Goal: Navigation & Orientation: Find specific page/section

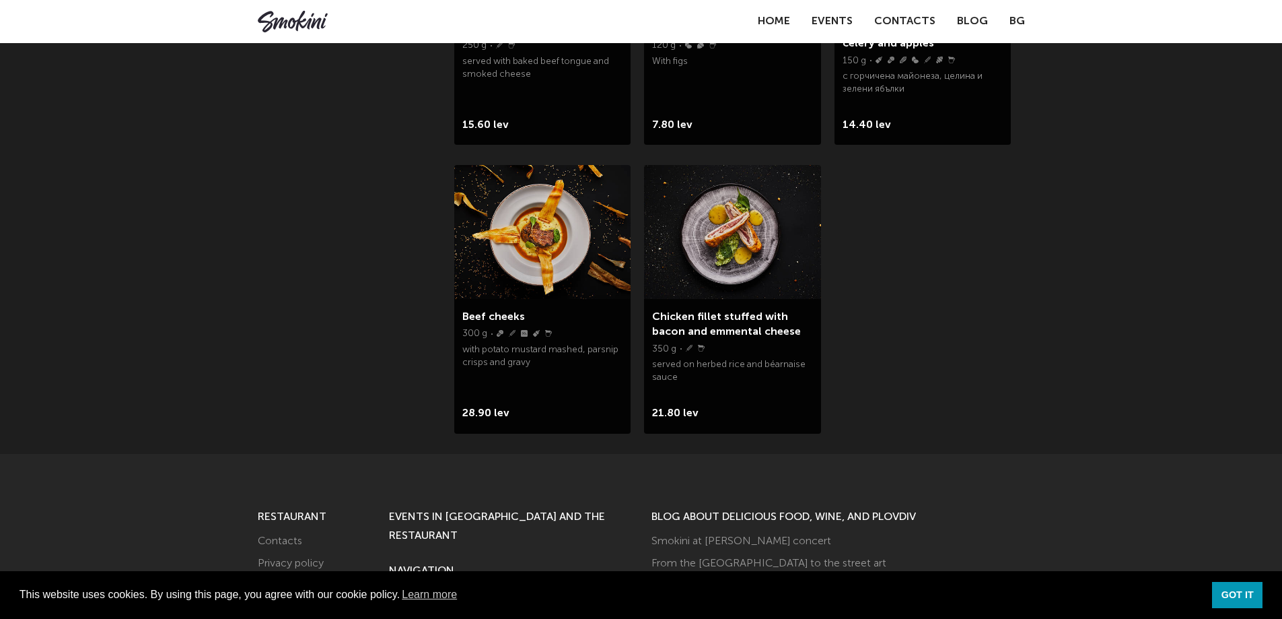
scroll to position [2192, 0]
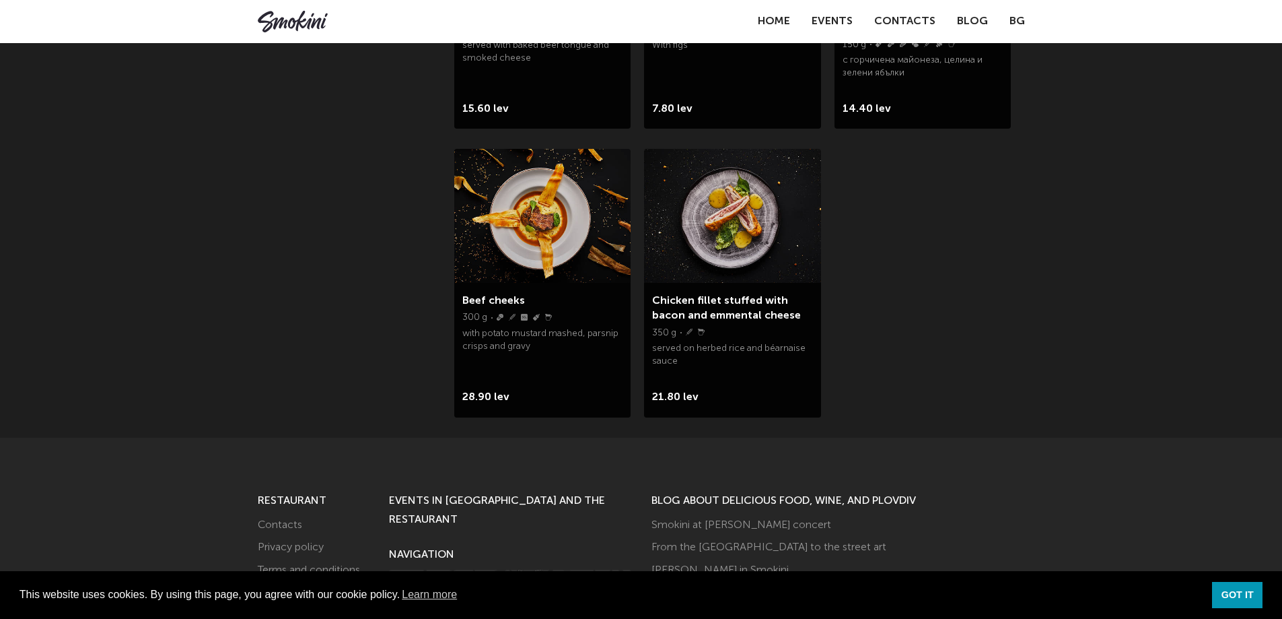
click at [565, 238] on img at bounding box center [542, 215] width 176 height 133
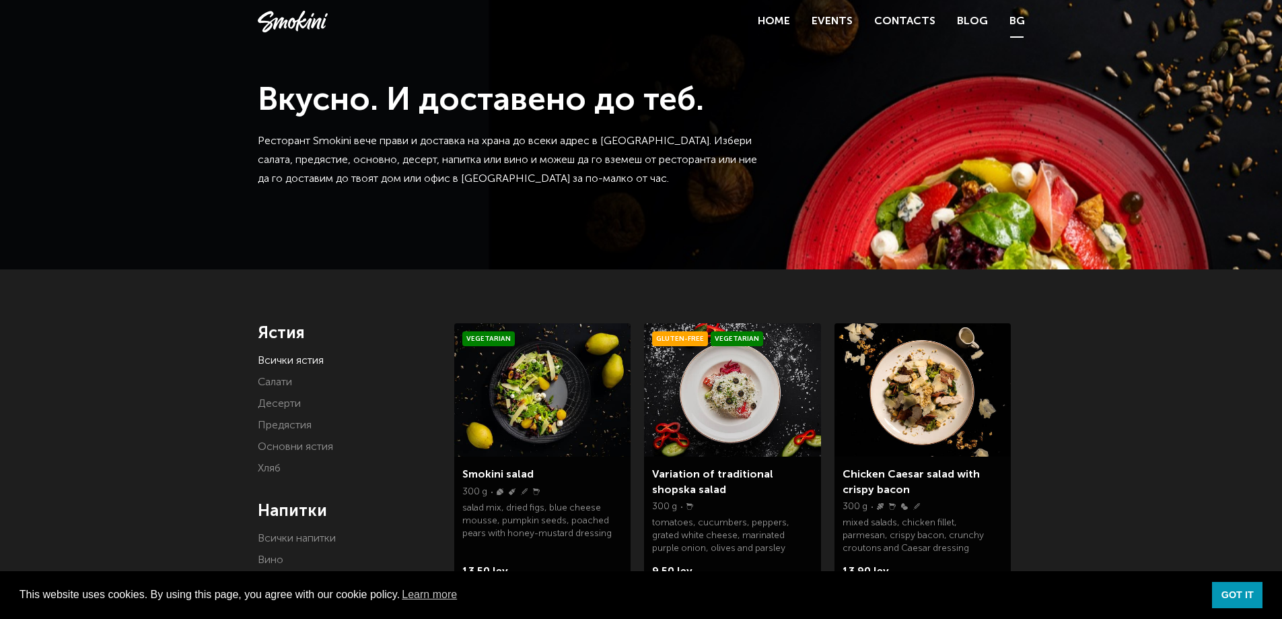
click at [1015, 25] on link "BG" at bounding box center [1017, 21] width 15 height 19
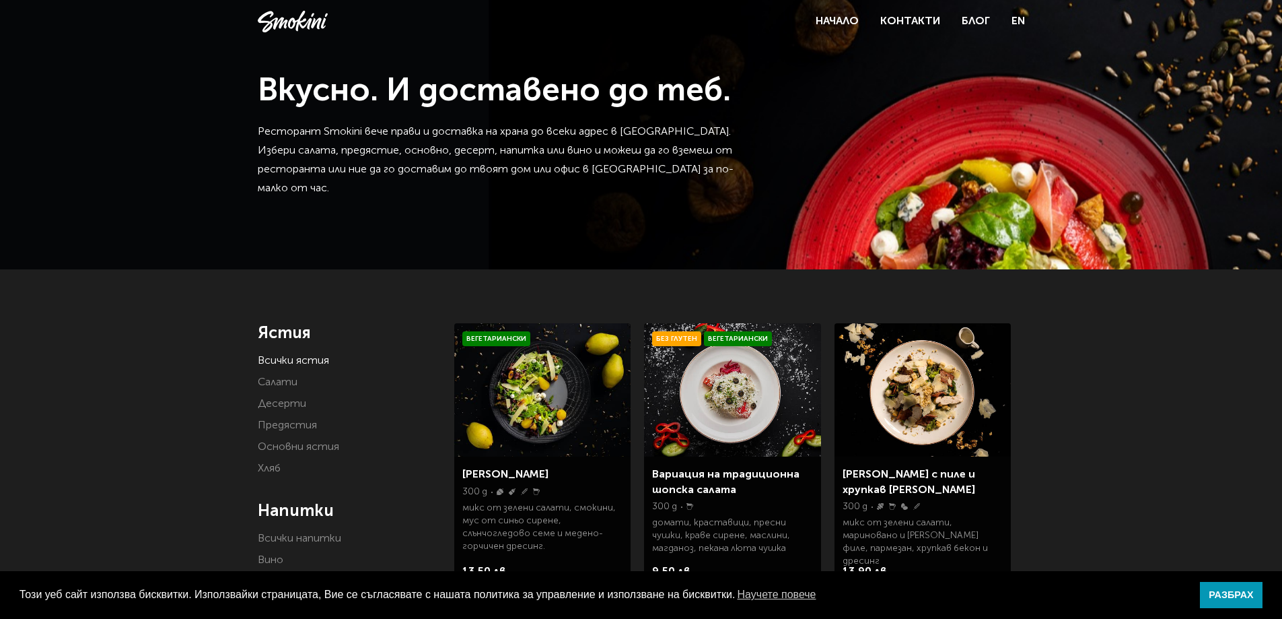
click at [853, 92] on div "Вкусно. И доставено до теб. Ресторант Smokini вече прави и доставка на храна до…" at bounding box center [641, 134] width 767 height 127
click at [1017, 24] on link "EN" at bounding box center [1018, 21] width 13 height 19
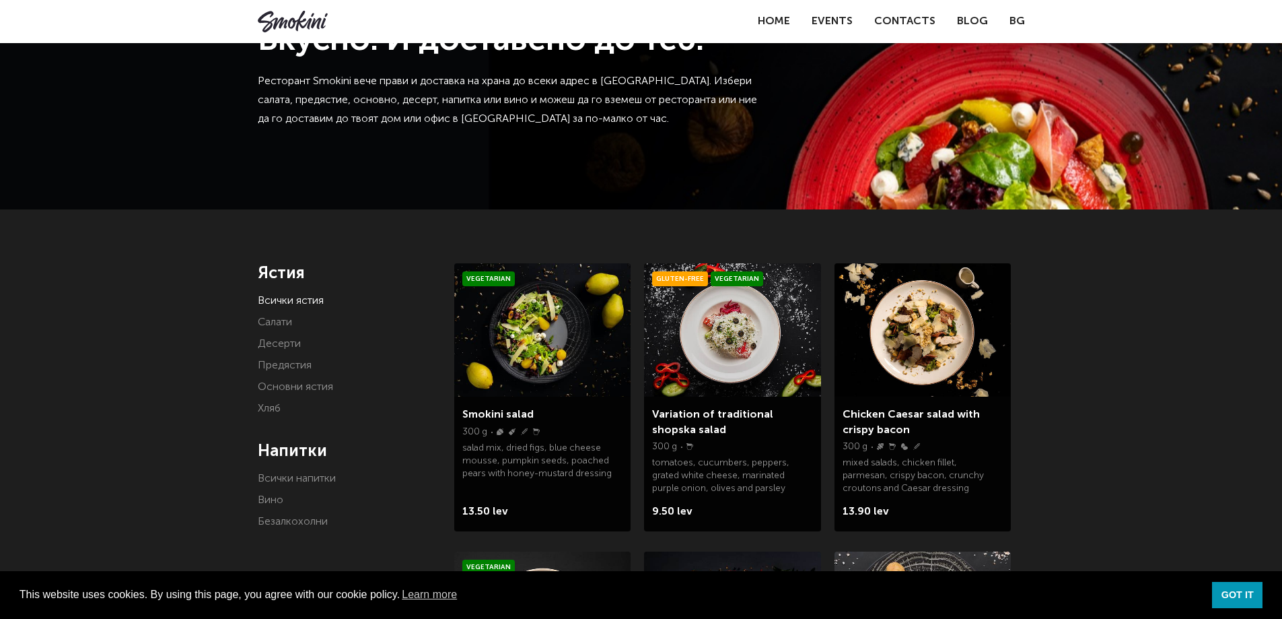
scroll to position [90, 0]
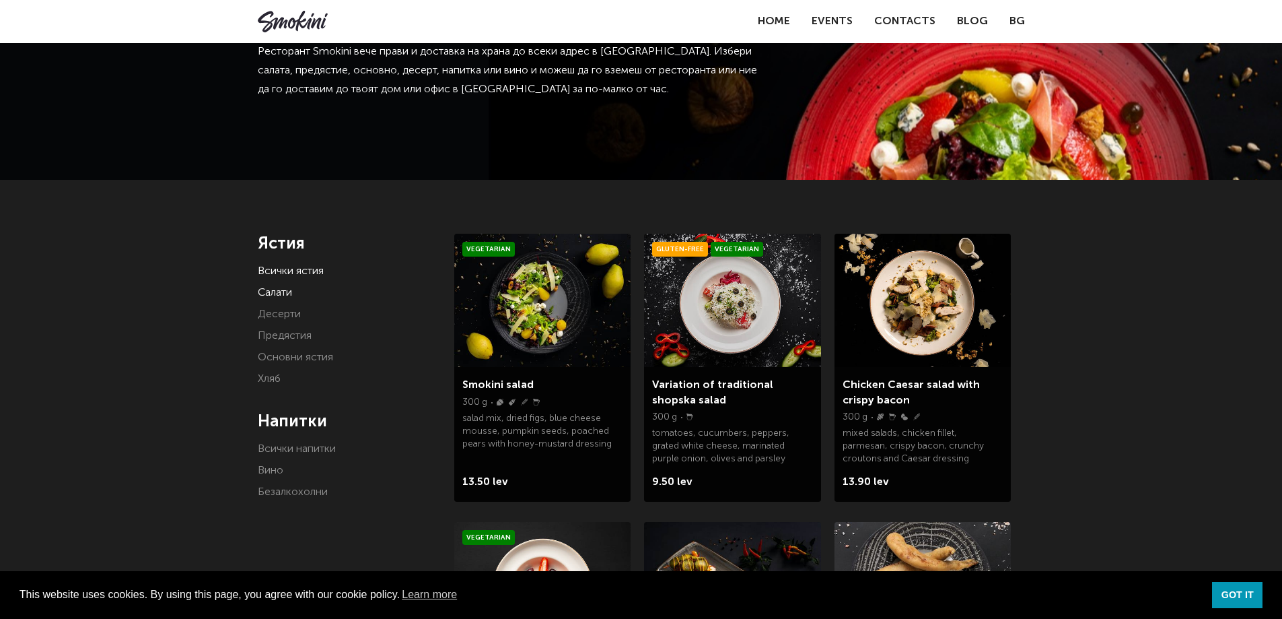
click at [288, 287] on link "Салати" at bounding box center [275, 292] width 34 height 11
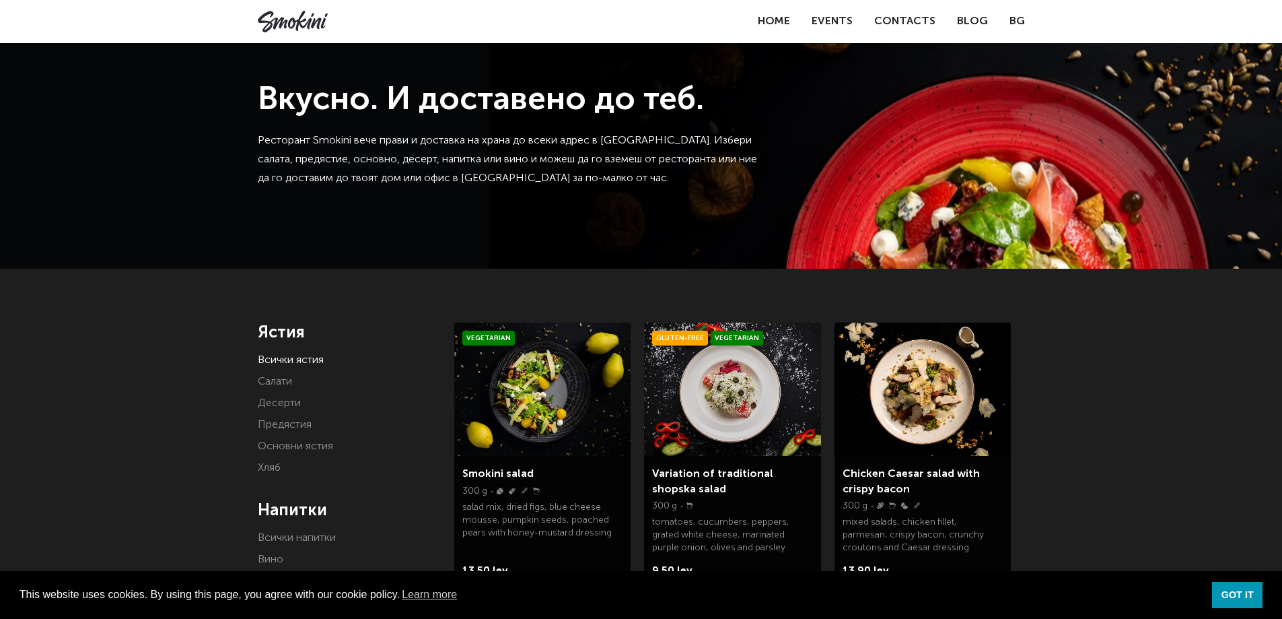
scroll to position [0, 0]
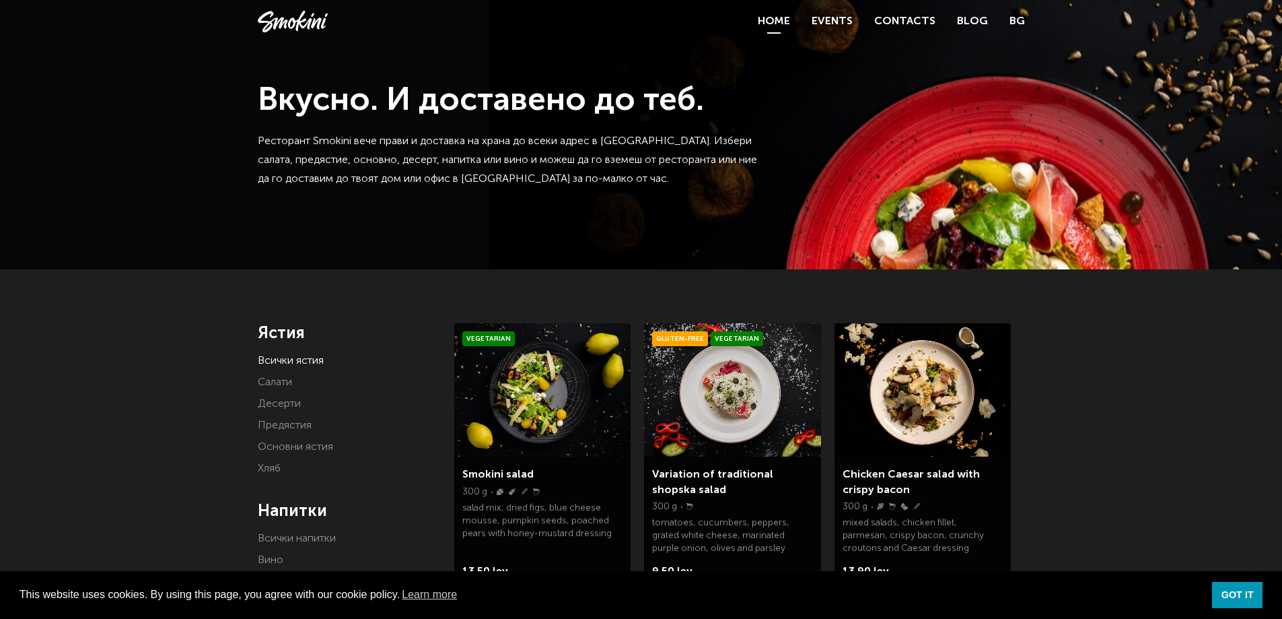
click at [778, 22] on link "Home" at bounding box center [774, 21] width 32 height 11
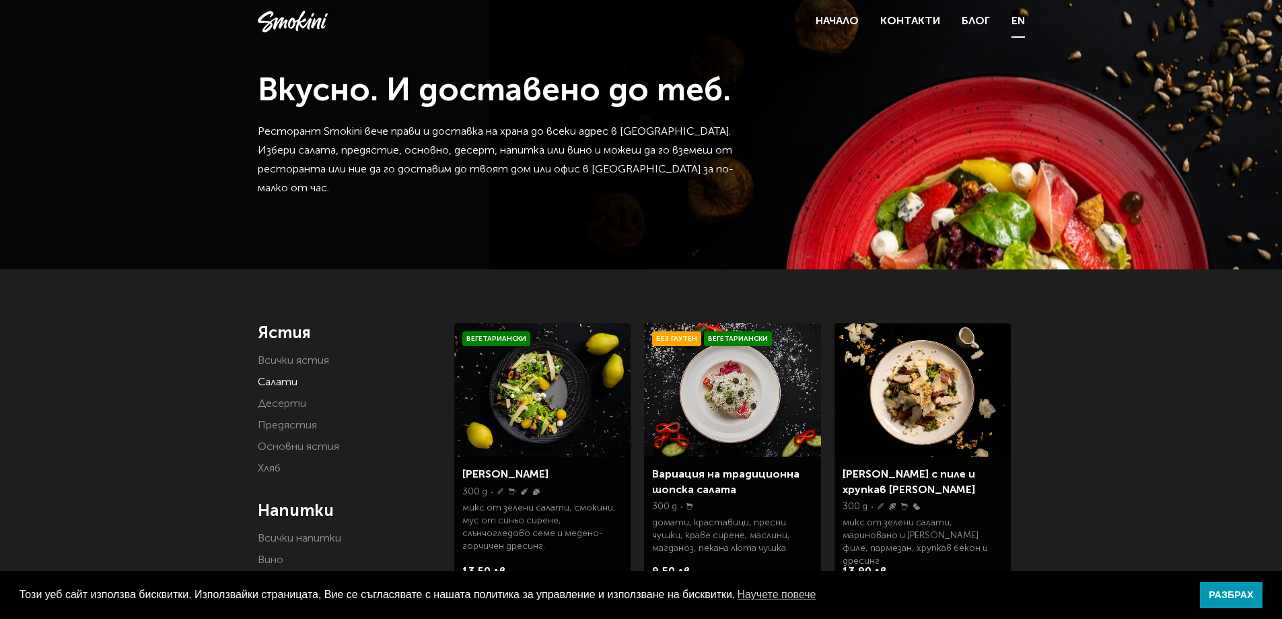
click at [1013, 20] on link "EN" at bounding box center [1018, 21] width 13 height 19
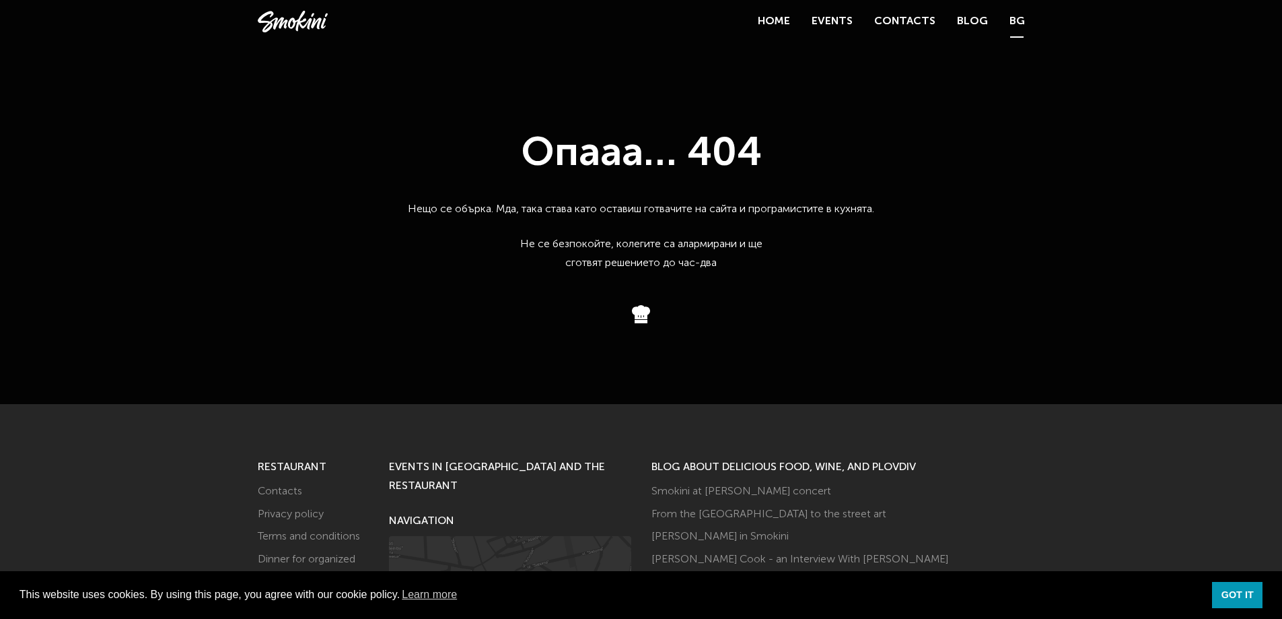
click at [1017, 21] on link "BG" at bounding box center [1017, 21] width 15 height 19
